Goal: Information Seeking & Learning: Learn about a topic

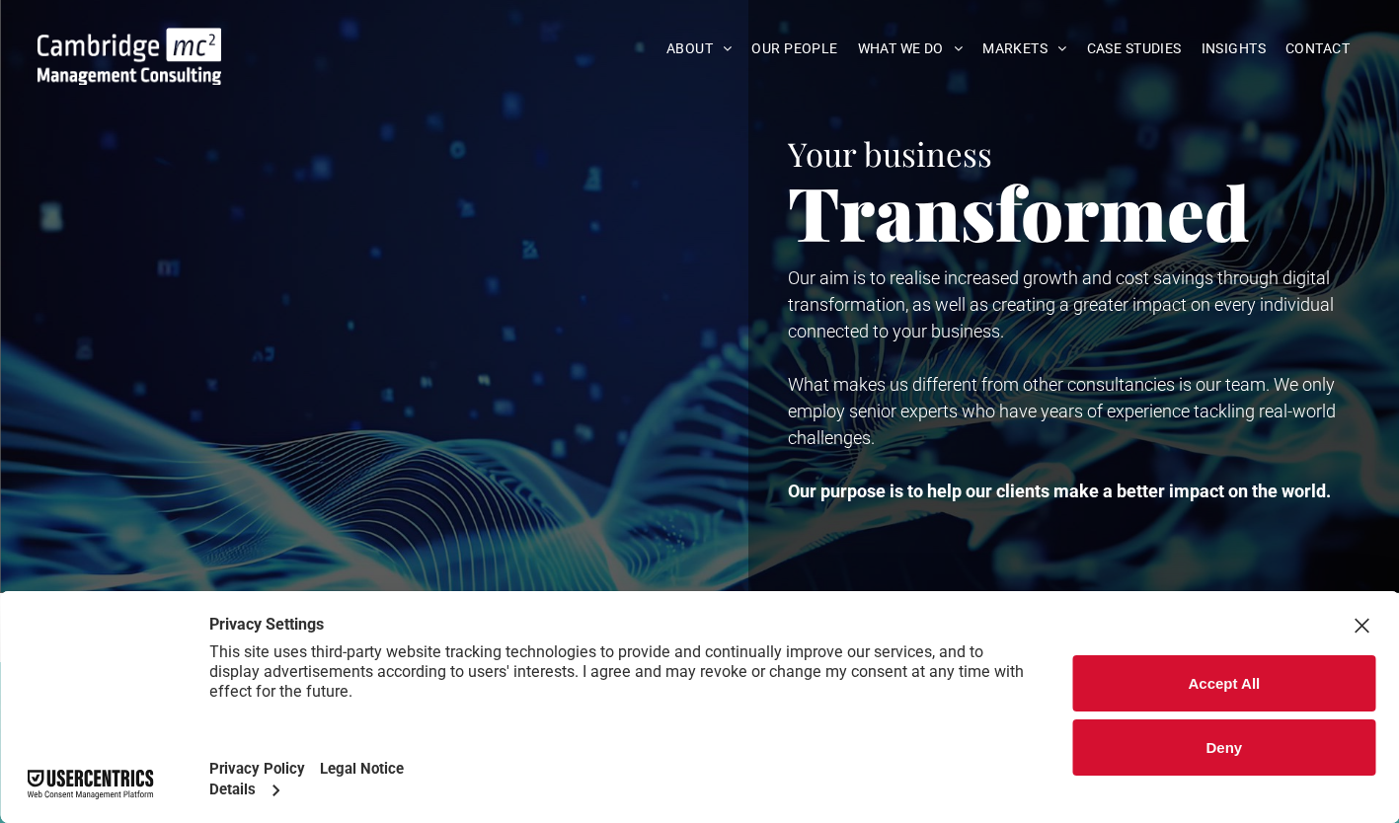
click at [1179, 684] on button "Accept All" at bounding box center [1224, 683] width 302 height 56
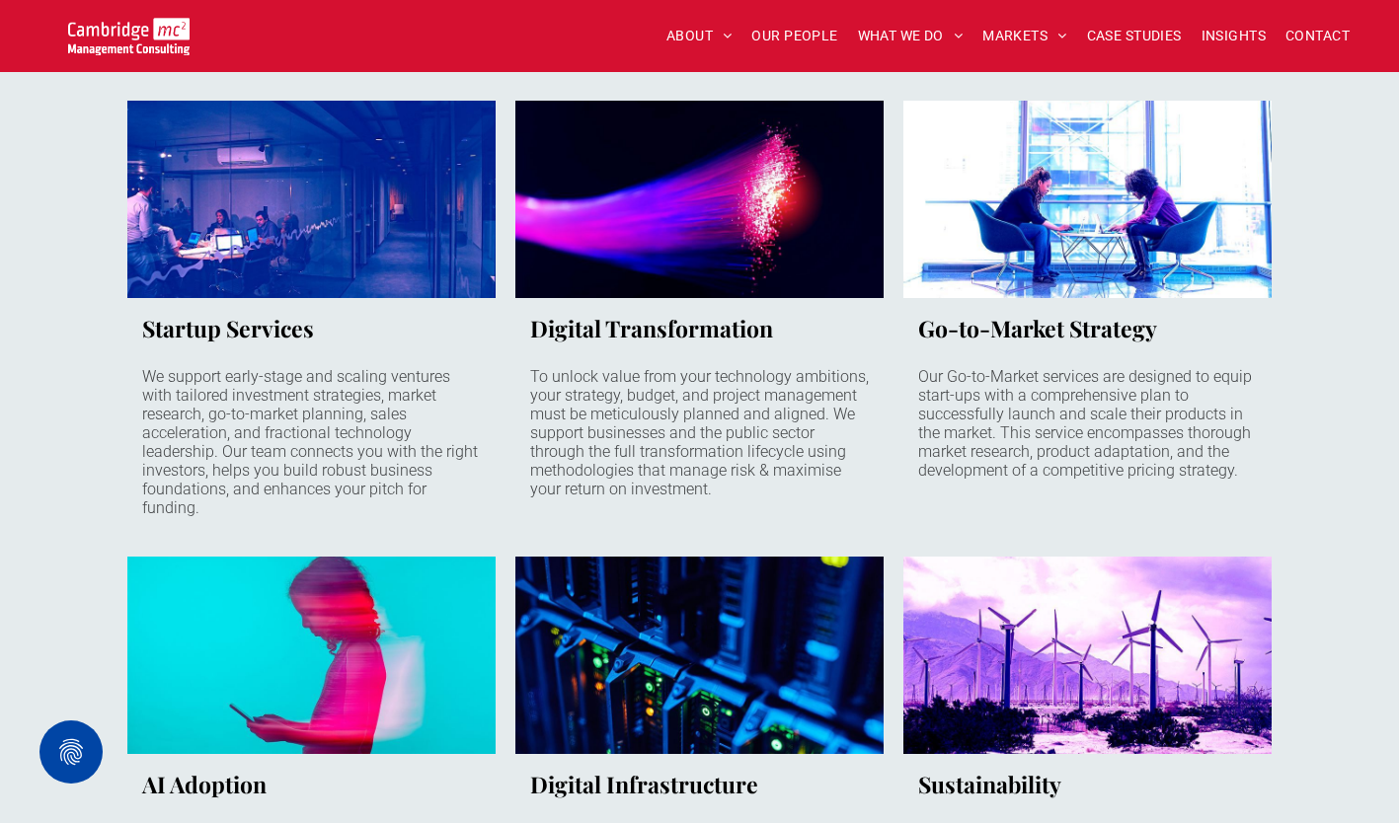
scroll to position [1382, 0]
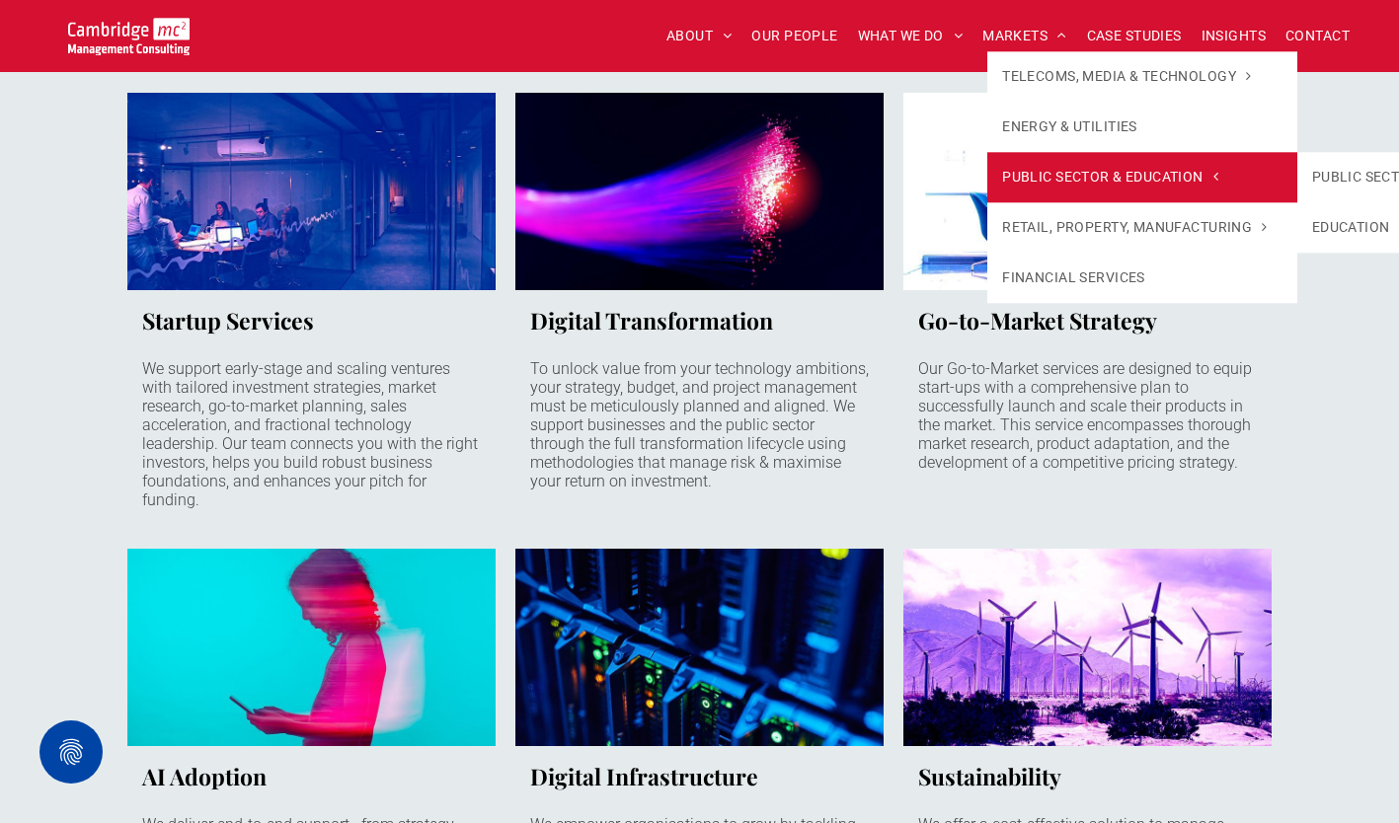
click at [1068, 176] on span "PUBLIC SECTOR & EDUCATION" at bounding box center [1110, 177] width 216 height 21
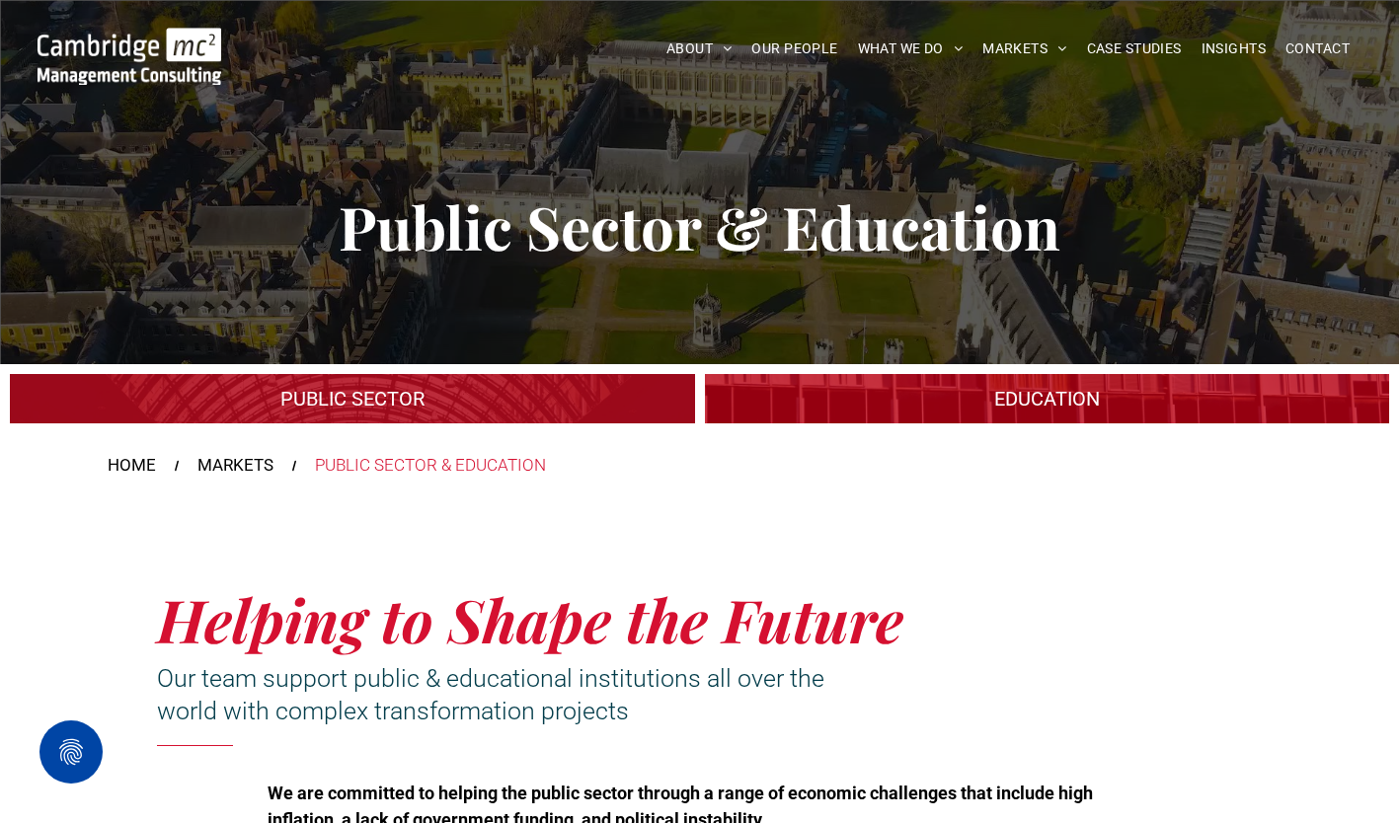
click at [893, 398] on link "A crowd in silhouette at sunset, on a rise or lookout point" at bounding box center [1046, 399] width 725 height 52
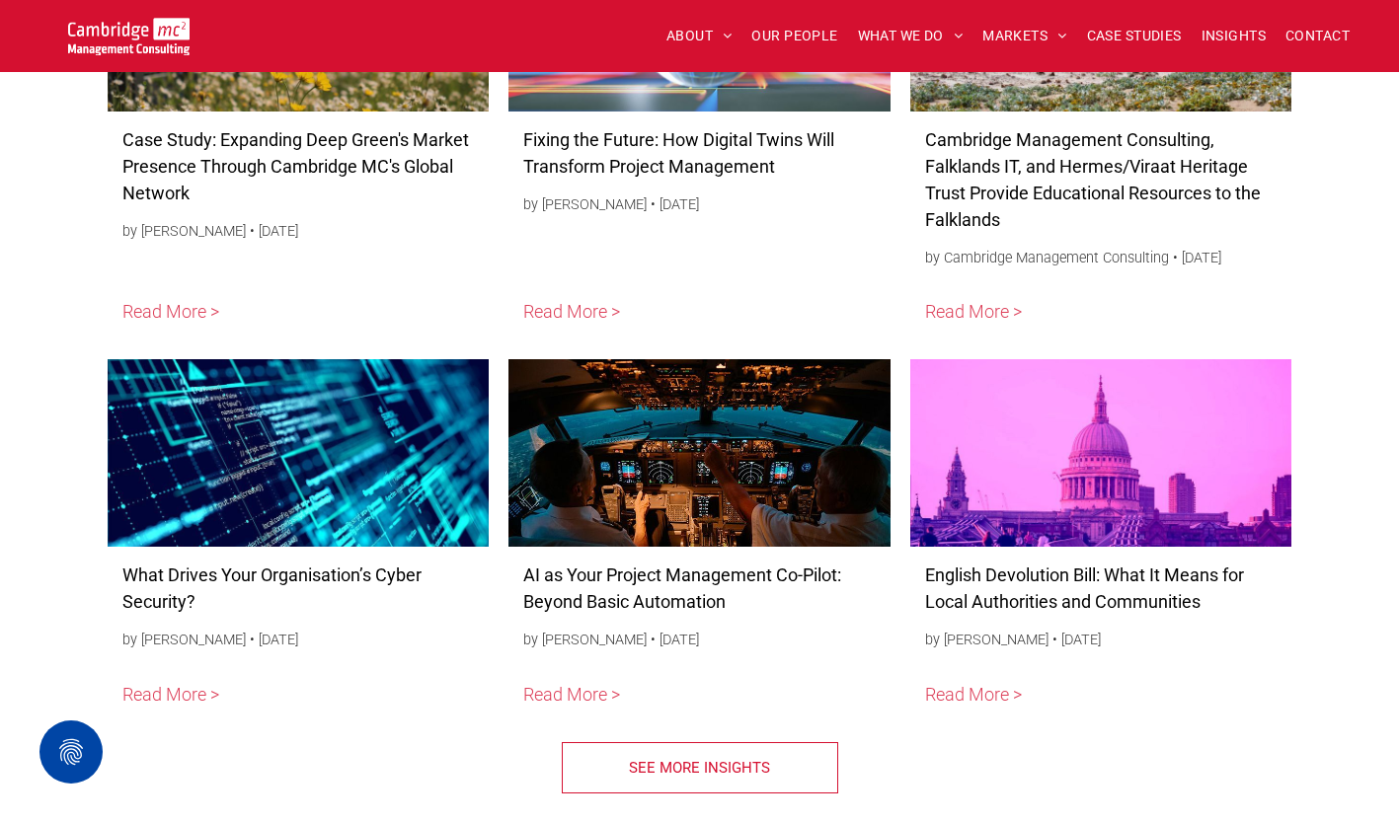
scroll to position [7897, 0]
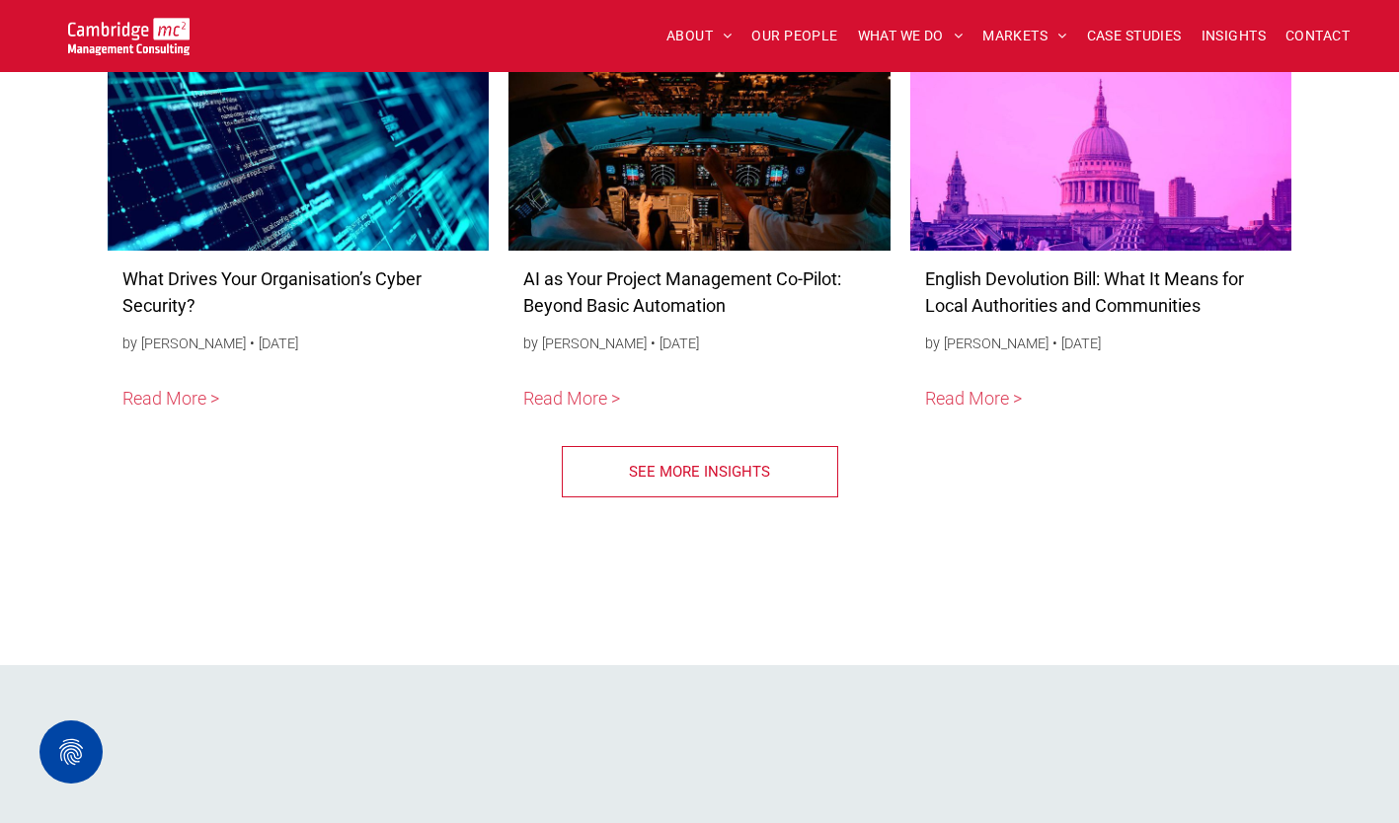
click at [743, 496] on span "SEE MORE INSIGHTS" at bounding box center [699, 471] width 141 height 49
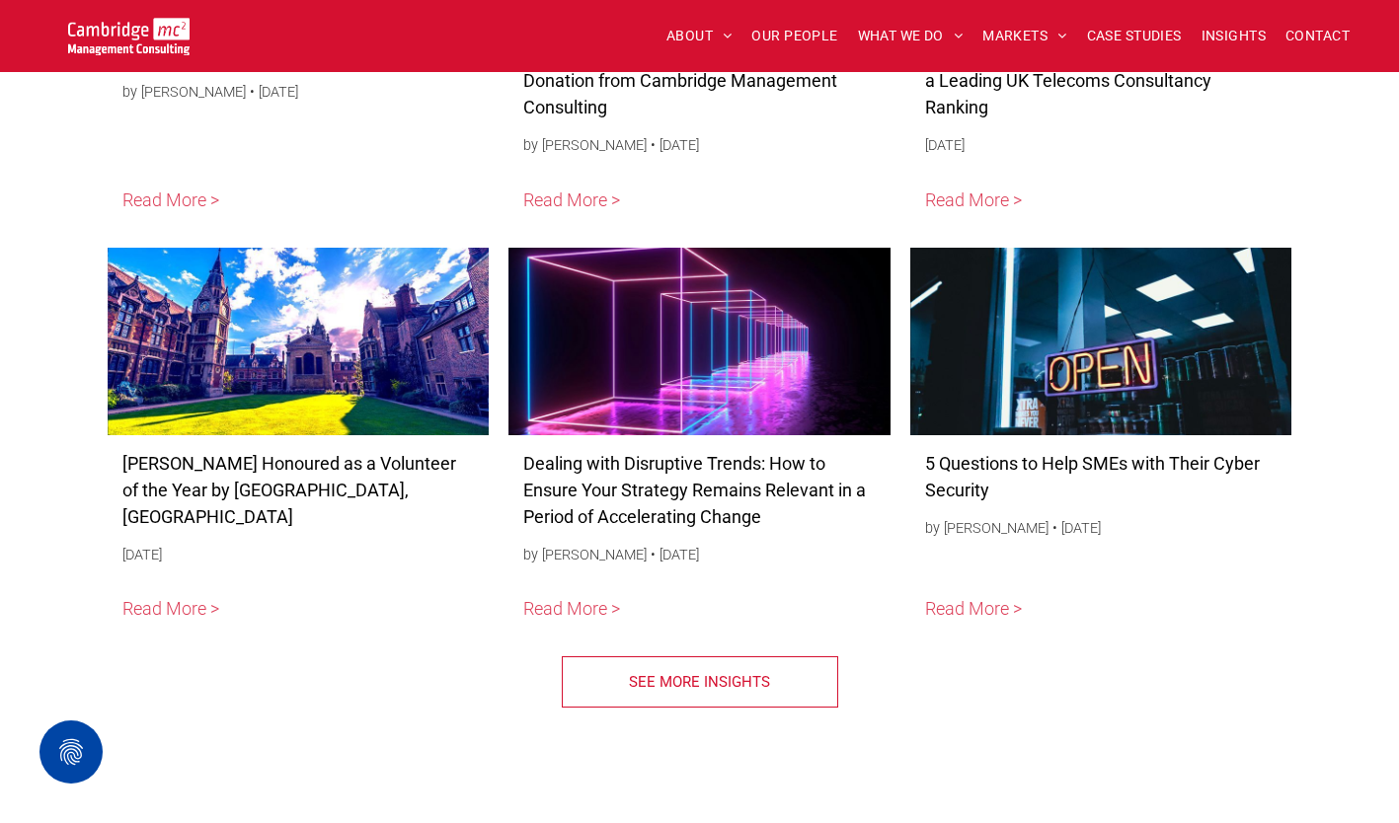
scroll to position [8587, 0]
